Goal: Task Accomplishment & Management: Use online tool/utility

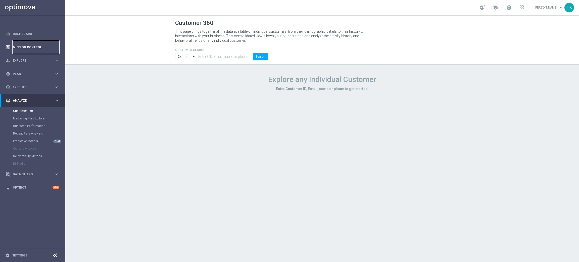
click at [39, 46] on link "Mission Control" at bounding box center [36, 46] width 46 height 13
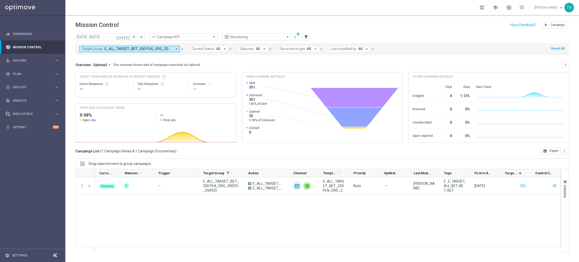
click at [125, 48] on span "E_ALL_TARGET_BET_200 PLN_ORG_3DEPO_050925" at bounding box center [139, 49] width 68 height 4
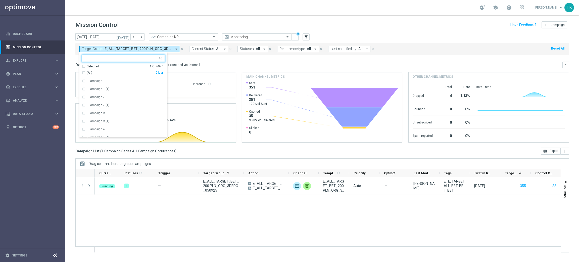
click at [0, 0] on div "Clear" at bounding box center [0, 0] width 0 height 0
click at [111, 61] on div at bounding box center [121, 58] width 74 height 5
paste input "E_ALL_AUTO_DEPO_GOLD_EVIP_REA_50 do 1000 PLN_WEEKLY"
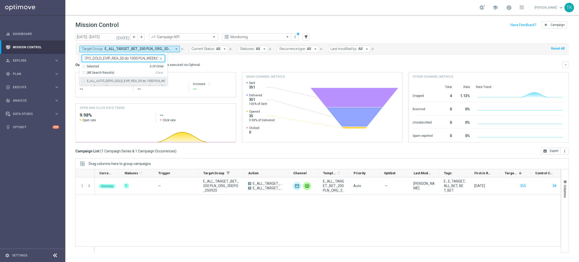
click at [105, 79] on label "E_ALL_AUTO_DEPO_GOLD_EVIP_REA_50 do 1000 PLN_WEEKLY" at bounding box center [126, 80] width 78 height 3
type input "E_ALL_AUTO_DEPO_GOLD_EVIP_REA_50 do 1000 PLN_WEEKLY"
click at [71, 68] on div "[DATE] [DATE] - [DATE] arrow_back arrow_forward Campaign KPI trending_up Monito…" at bounding box center [322, 145] width 514 height 224
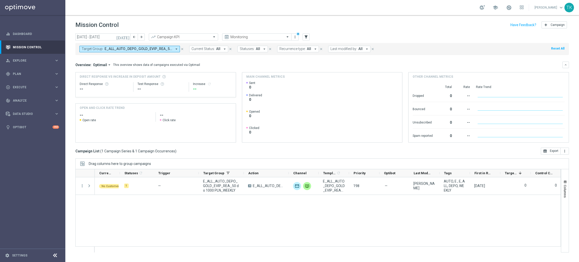
click at [134, 51] on span "E_ALL_AUTO_DEPO_GOLD_EVIP_REA_50 do 1000 PLN_WEEKLY" at bounding box center [139, 49] width 68 height 4
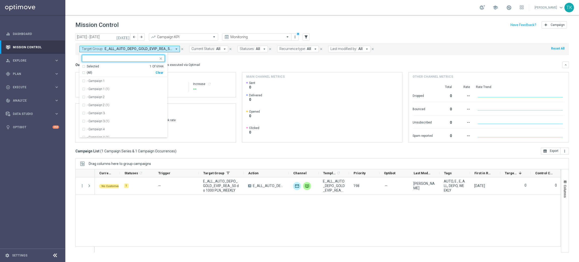
click at [0, 0] on div "Clear" at bounding box center [0, 0] width 0 height 0
click at [91, 60] on input "text" at bounding box center [122, 58] width 74 height 4
paste input "E_ALL_AUTO_DEPO_SILVER_EVIP_REA_50 do 500 PLN_WEEKLY"
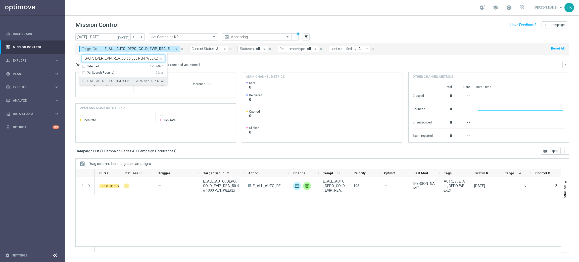
click at [94, 82] on label "E_ALL_AUTO_DEPO_SILVER_EVIP_REA_50 do 500 PLN_WEEKLY" at bounding box center [126, 80] width 78 height 3
type input "E_ALL_AUTO_DEPO_SILVER_EVIP_REA_50 do 500 PLN_WEEKLY"
click at [67, 66] on div "[DATE] [DATE] - [DATE] arrow_back arrow_forward Campaign KPI trending_up Monito…" at bounding box center [322, 145] width 514 height 224
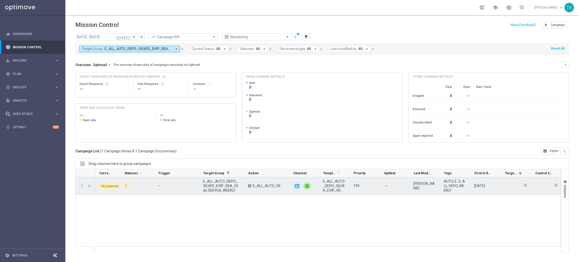
click at [89, 185] on span at bounding box center [89, 186] width 5 height 4
click at [83, 184] on icon "more_vert" at bounding box center [82, 185] width 5 height 5
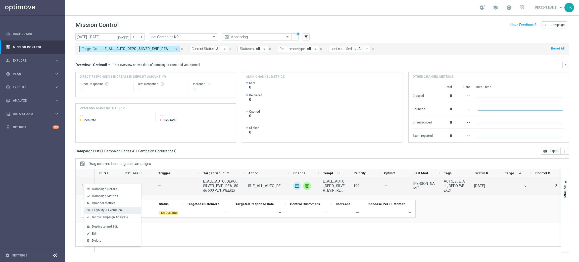
click at [109, 209] on span "Eligibility & Exclusion" at bounding box center [107, 210] width 30 height 4
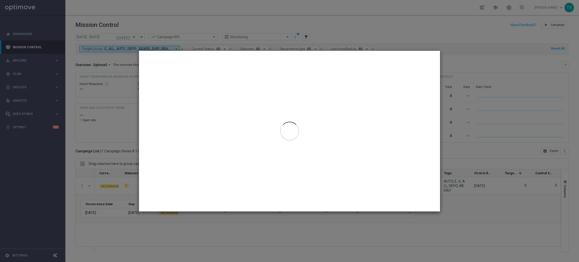
type input "[DATE] - [DATE]"
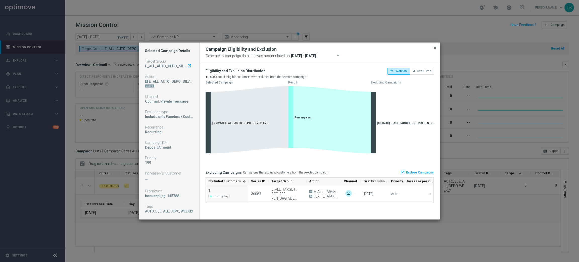
click at [437, 49] on span "close" at bounding box center [435, 48] width 4 height 4
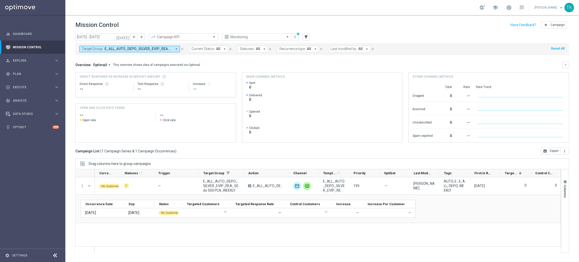
click at [135, 51] on span "E_ALL_AUTO_DEPO_SILVER_EVIP_REA_50 do 500 PLN_WEEKLY" at bounding box center [139, 49] width 68 height 4
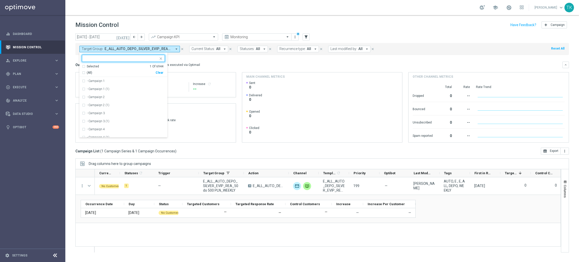
click at [159, 75] on div "(All) Clear" at bounding box center [122, 72] width 81 height 6
click at [0, 0] on div "Clear" at bounding box center [0, 0] width 0 height 0
click at [95, 57] on input "text" at bounding box center [122, 58] width 74 height 4
paste input "AUTO_DEPO_SILVER_EVIP_25"
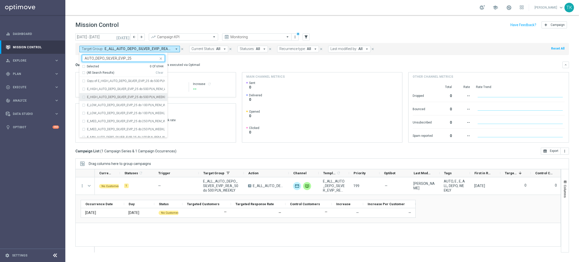
click at [105, 98] on label "E_HIGH_AUTO_DEPO_SILVER_EVIP_25 do 500 PLN_WEEKLY" at bounding box center [126, 97] width 78 height 3
type input "AUTO_DEPO_SILVER_EVIP_25"
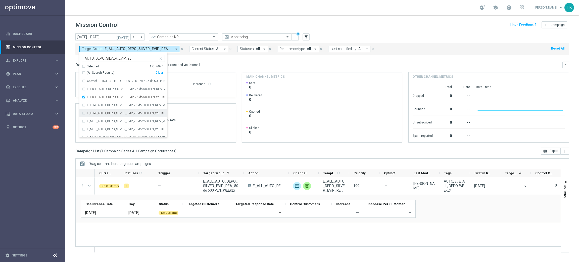
click at [106, 112] on label "E_LOW_AUTO_DEPO_SILVER_EVIP_25 do 100 PLN_WEEKLY" at bounding box center [126, 113] width 78 height 3
click at [104, 126] on div "E_MED_AUTO_DEPO_SILVER_EVIP_25 do 250 PLN_WEEKLY" at bounding box center [123, 129] width 83 height 8
click at [99, 129] on div "E_MIN_AUTO_DEPO_SILVER_EVIP_25 do 100 PLN_WEEKLY" at bounding box center [123, 133] width 83 height 8
click at [70, 64] on div "[DATE] [DATE] - [DATE] arrow_back arrow_forward Campaign KPI trending_up Monito…" at bounding box center [322, 145] width 514 height 224
